Goal: Transaction & Acquisition: Purchase product/service

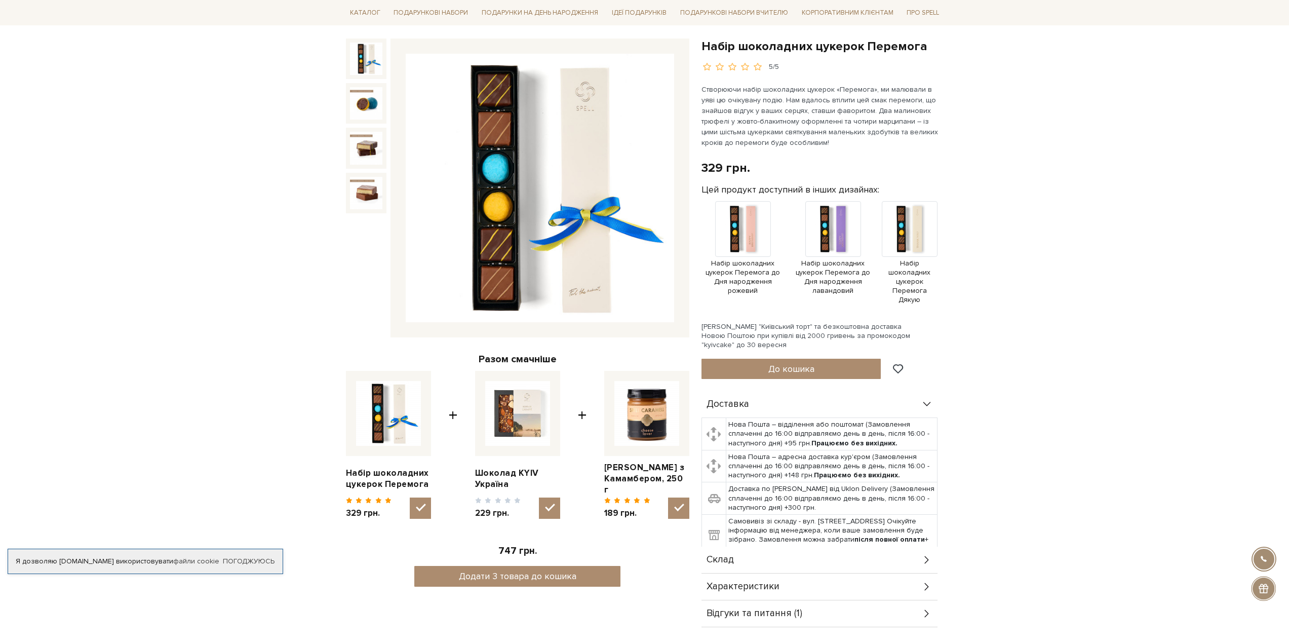
scroll to position [101, 0]
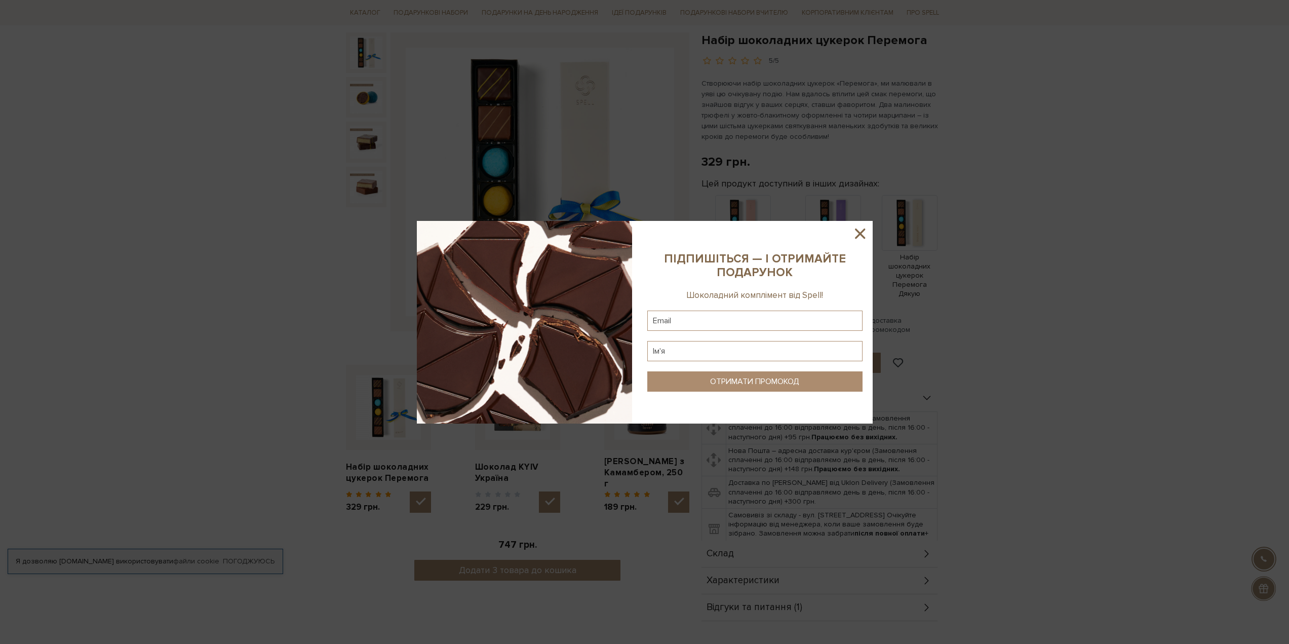
click at [869, 232] on sys-column-static at bounding box center [755, 322] width 236 height 203
click at [863, 234] on icon at bounding box center [860, 233] width 17 height 17
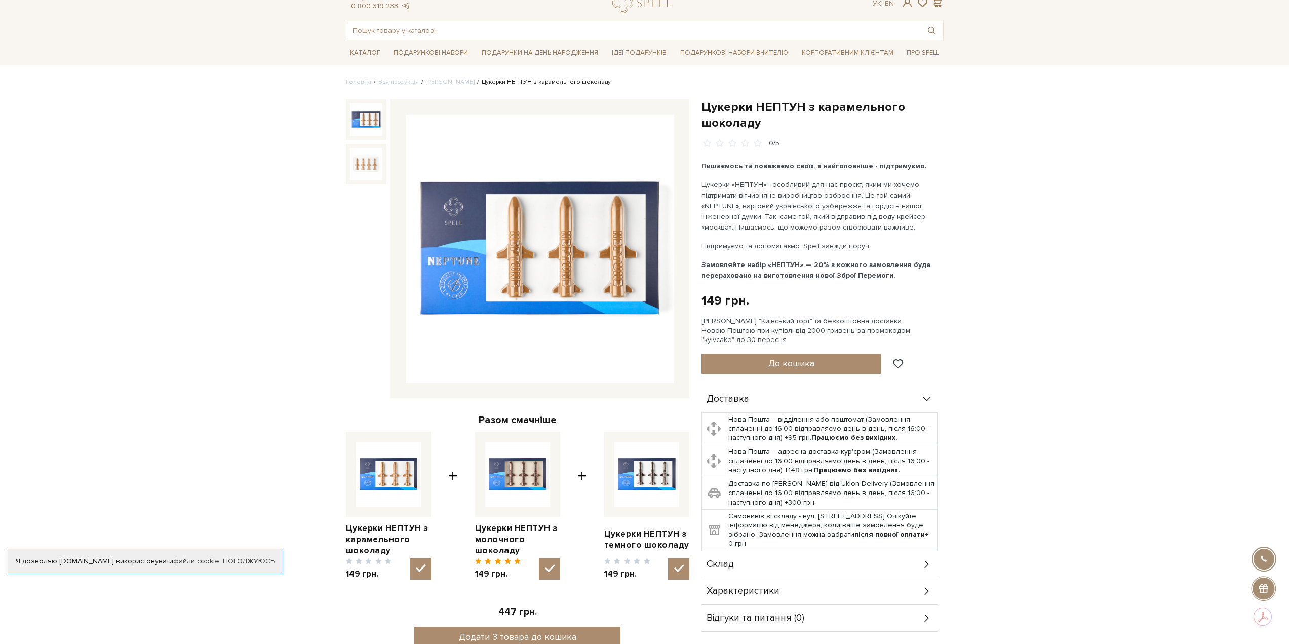
scroll to position [152, 0]
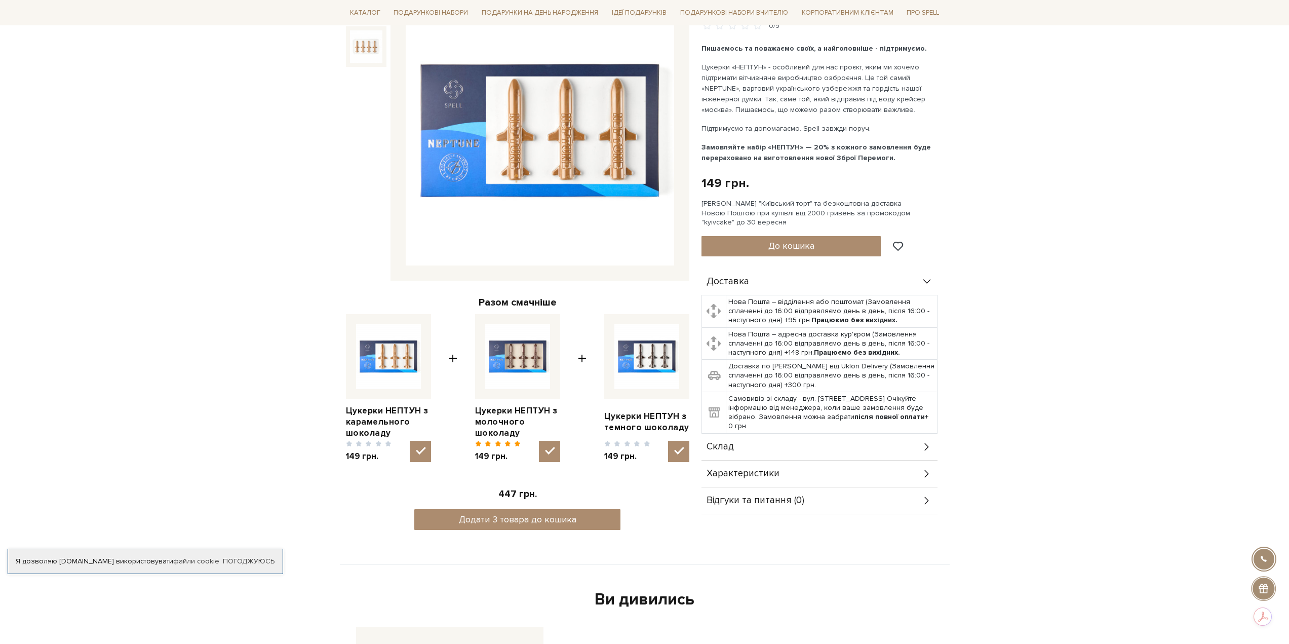
click at [648, 392] on label at bounding box center [646, 356] width 85 height 85
click at [668, 441] on input "checkbox" at bounding box center [678, 451] width 21 height 21
checkbox input "false"
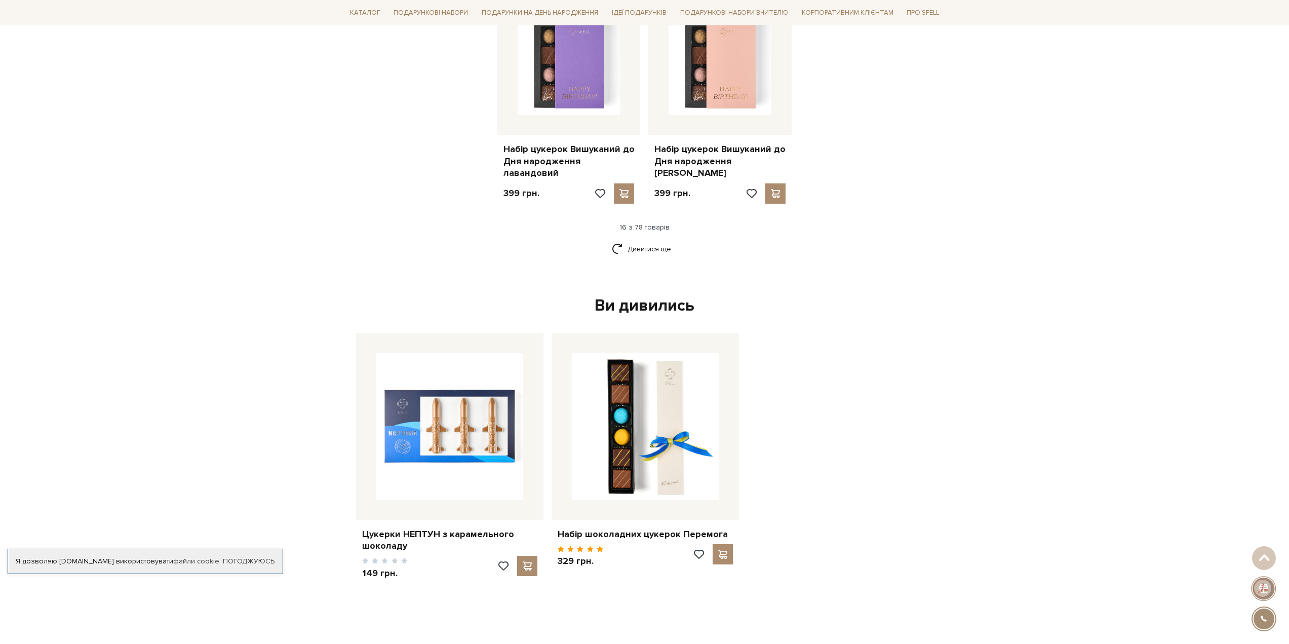
scroll to position [1317, 0]
